Goal: Information Seeking & Learning: Learn about a topic

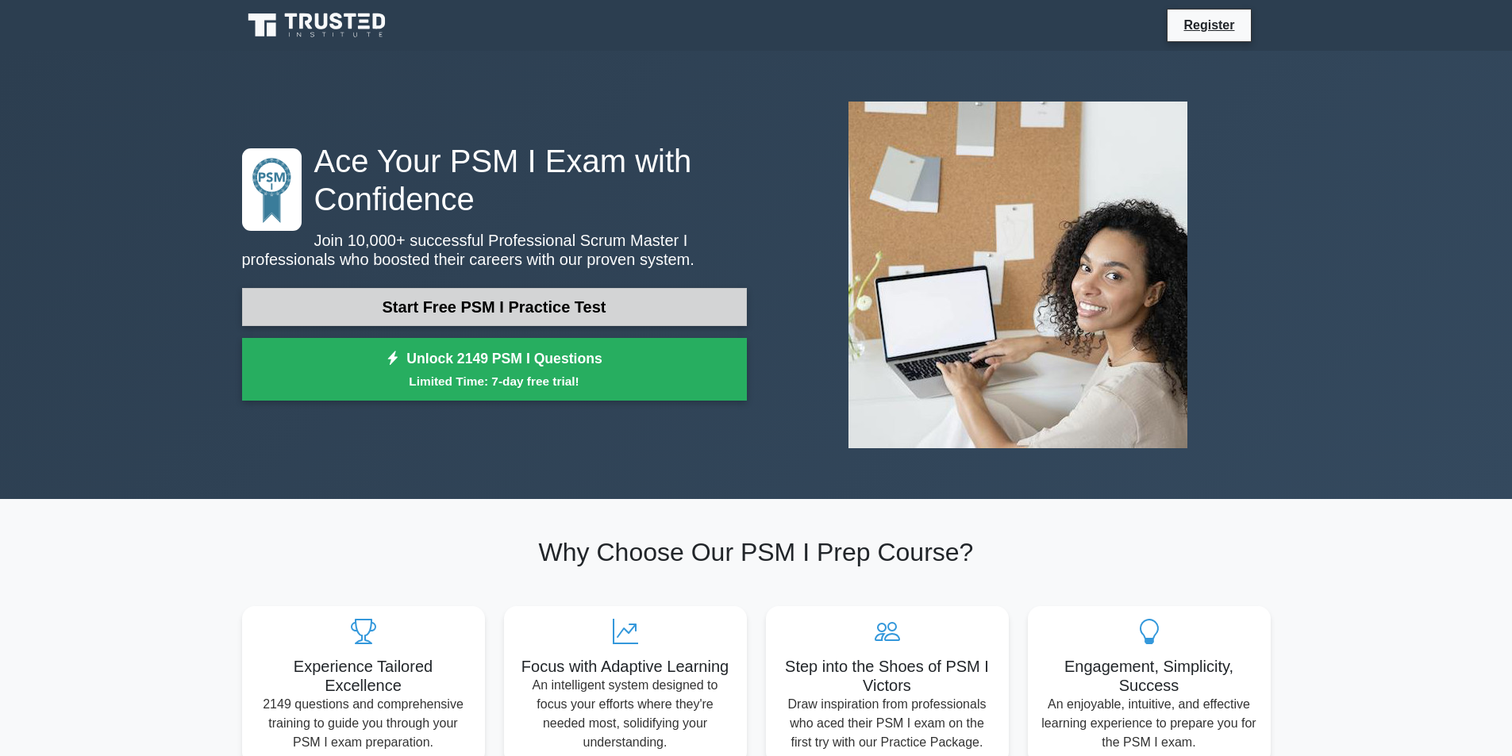
click at [590, 302] on link "Start Free PSM I Practice Test" at bounding box center [494, 307] width 505 height 38
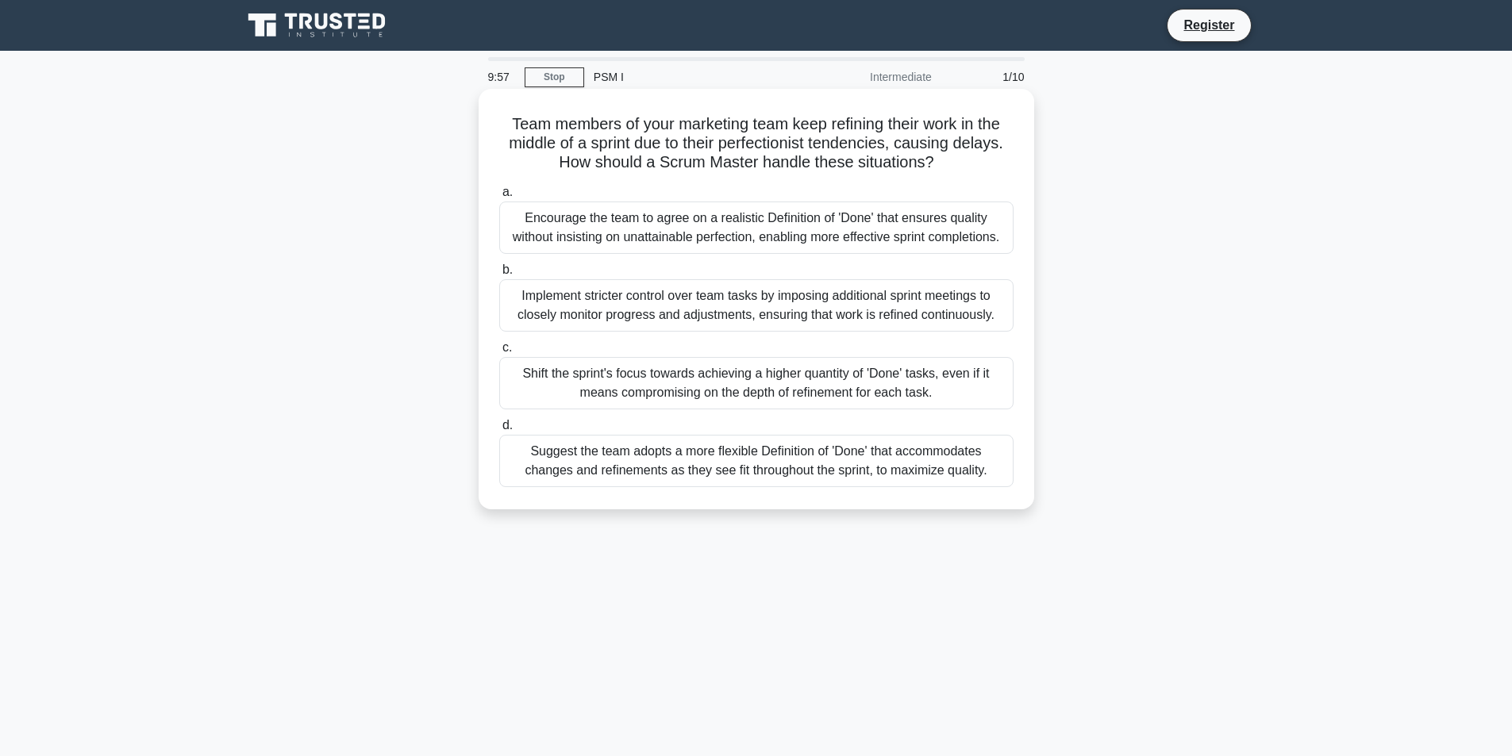
click at [626, 239] on div "Encourage the team to agree on a realistic Definition of 'Done' that ensures qu…" at bounding box center [756, 228] width 514 height 52
click at [499, 198] on input "a. Encourage the team to agree on a realistic Definition of 'Done' that ensures…" at bounding box center [499, 192] width 0 height 10
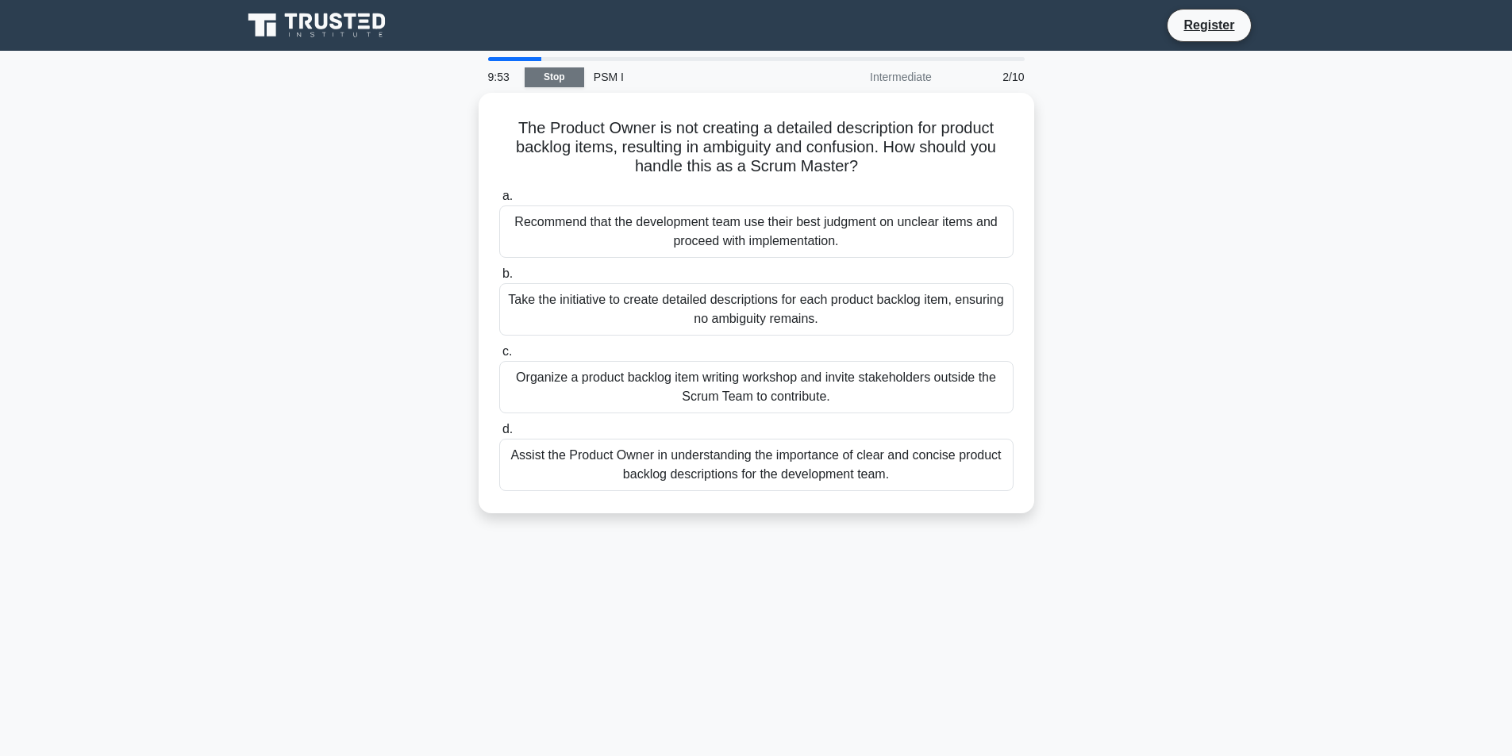
click at [568, 77] on link "Stop" at bounding box center [555, 77] width 60 height 20
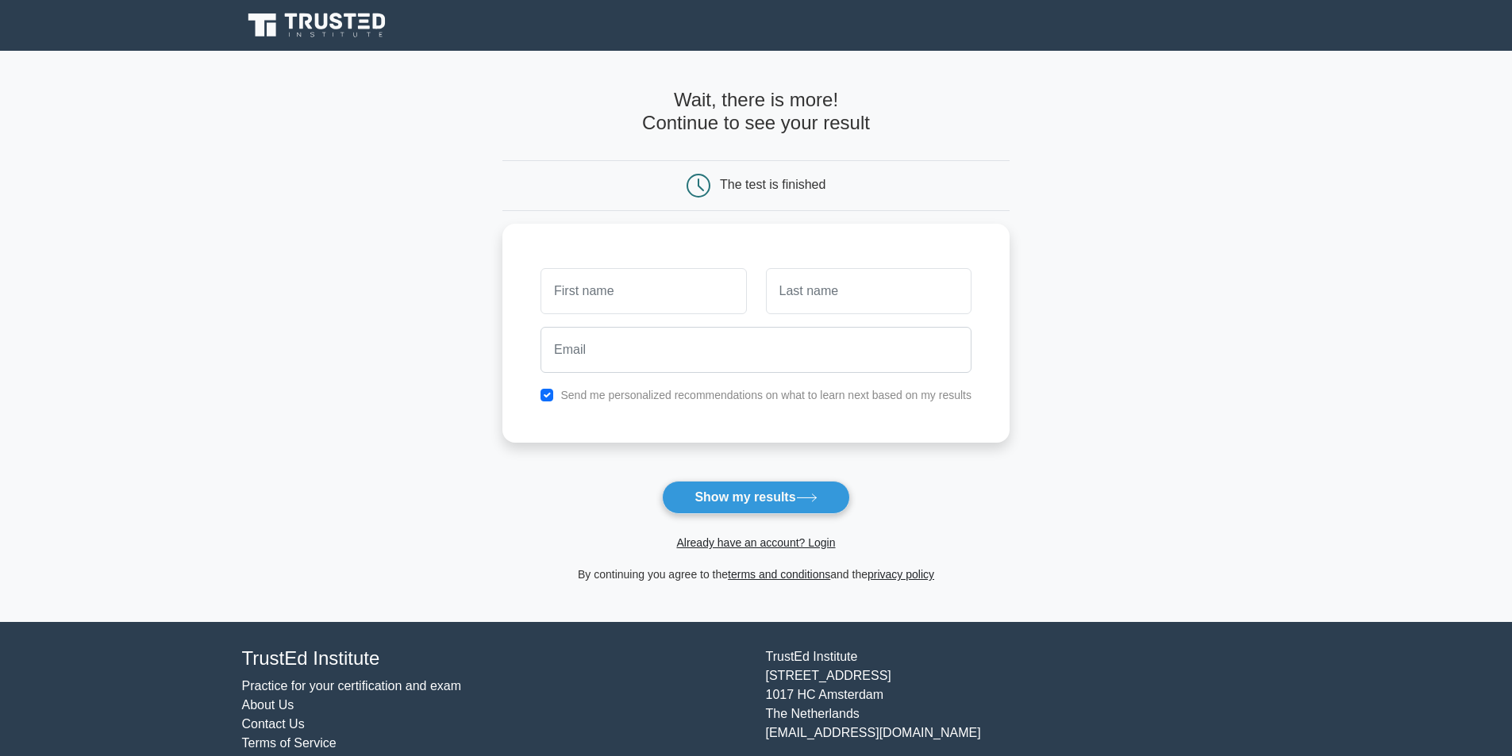
click at [730, 518] on form "Wait, there is more! Continue to see your result The test is finished and the" at bounding box center [755, 336] width 507 height 495
click at [731, 522] on div "Already have an account? Login" at bounding box center [755, 533] width 507 height 38
click at [731, 521] on div "Already have an account? Login" at bounding box center [755, 533] width 507 height 38
click at [737, 509] on button "Show my results" at bounding box center [755, 497] width 187 height 33
click at [739, 496] on button "Show my results" at bounding box center [755, 497] width 187 height 33
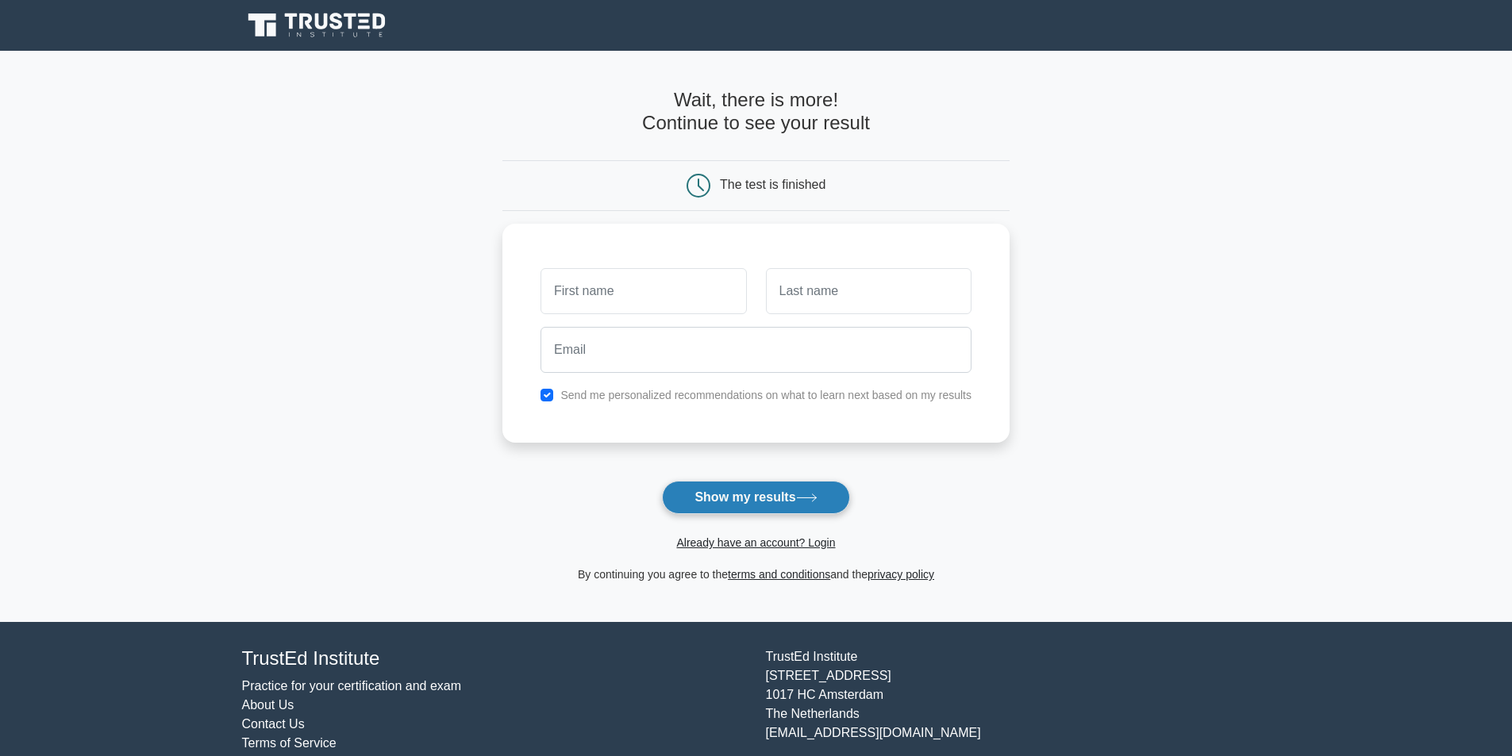
click at [739, 496] on button "Show my results" at bounding box center [755, 497] width 187 height 33
click at [736, 501] on button "Show my results" at bounding box center [755, 497] width 187 height 33
click at [735, 501] on button "Show my results" at bounding box center [755, 497] width 187 height 33
click at [733, 492] on button "Show my results" at bounding box center [755, 497] width 187 height 33
drag, startPoint x: 733, startPoint y: 492, endPoint x: 825, endPoint y: 371, distance: 151.9
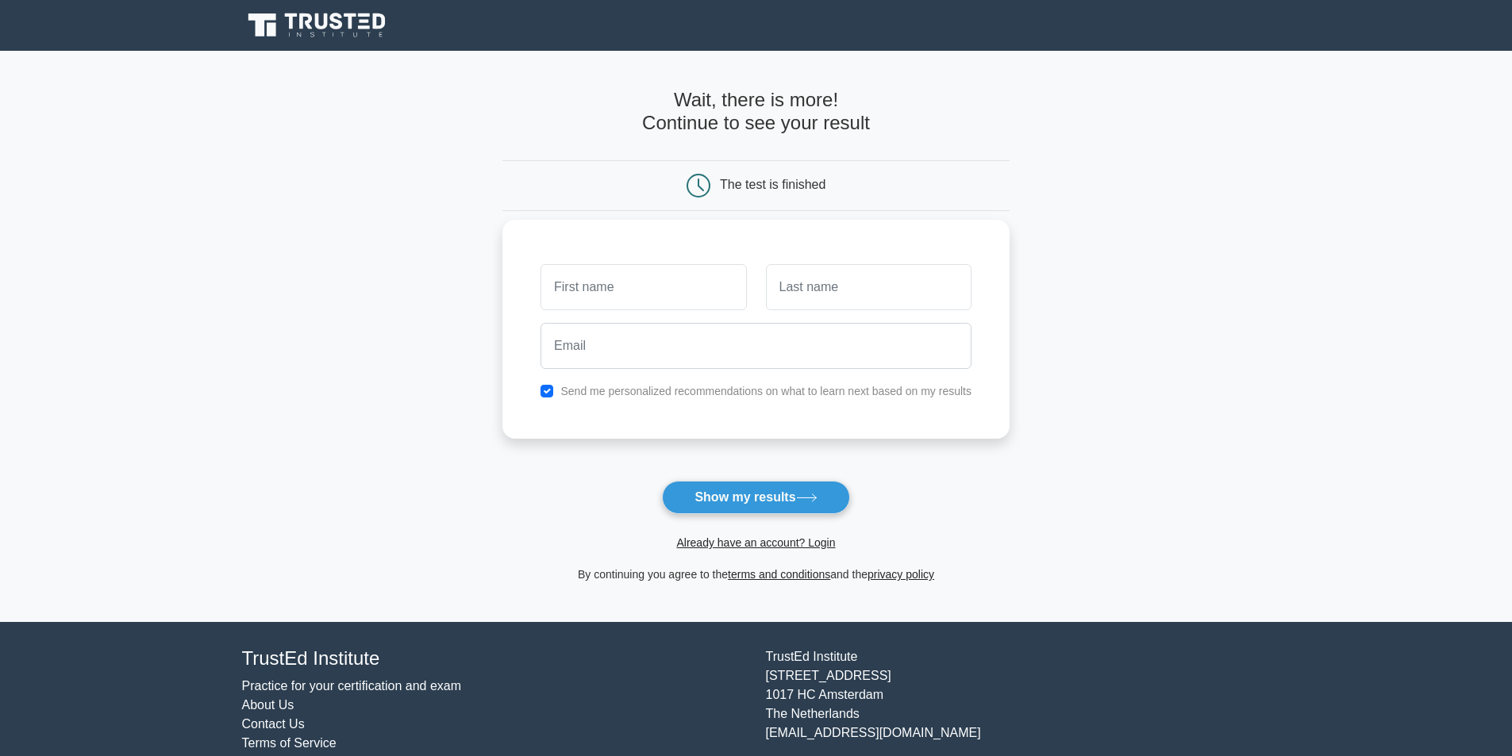
click at [825, 371] on form "Wait, there is more! Continue to see your result The test is finished and the" at bounding box center [755, 336] width 507 height 495
